Goal: Navigation & Orientation: Find specific page/section

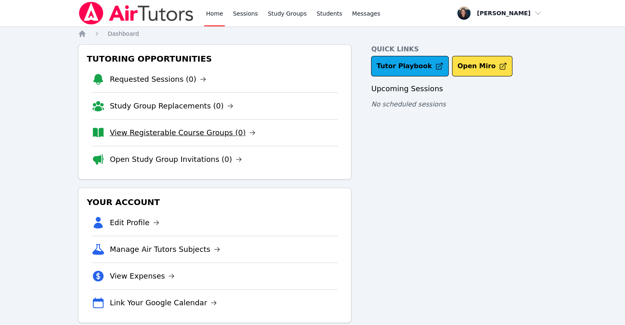
click at [151, 131] on link "View Registerable Course Groups (0)" at bounding box center [183, 132] width 146 height 11
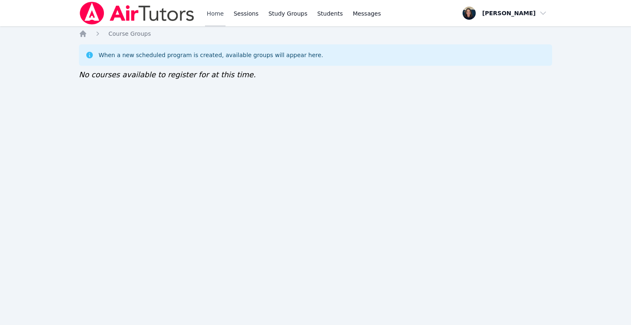
click at [211, 24] on link "Home" at bounding box center [215, 13] width 20 height 26
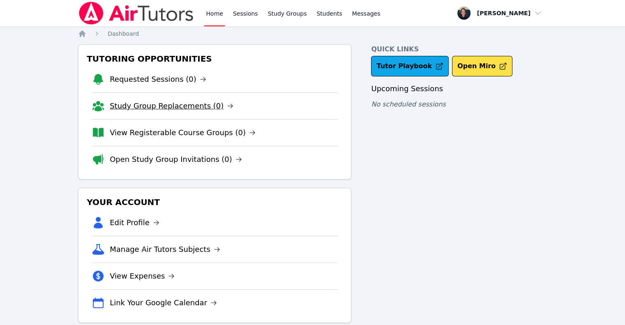
click at [188, 108] on link "Study Group Replacements (0)" at bounding box center [172, 105] width 124 height 11
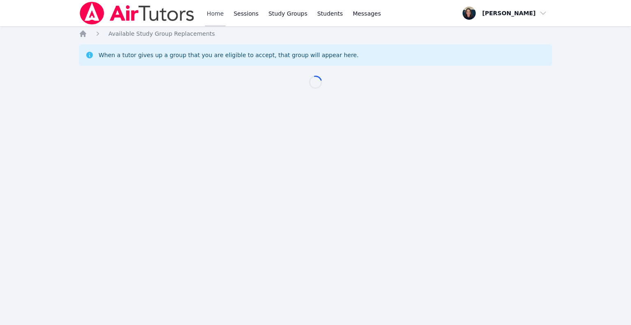
click at [212, 14] on link "Home" at bounding box center [215, 13] width 20 height 26
